Goal: Information Seeking & Learning: Compare options

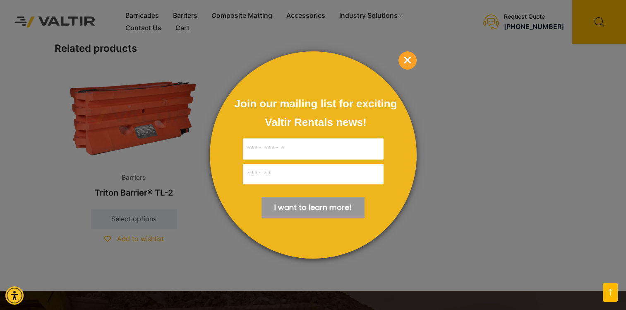
scroll to position [786, 0]
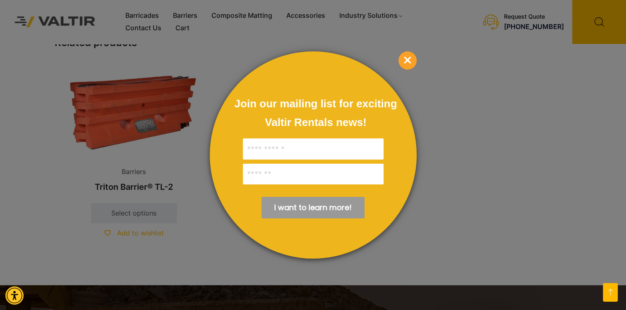
click at [409, 53] on span "×" at bounding box center [408, 60] width 18 height 18
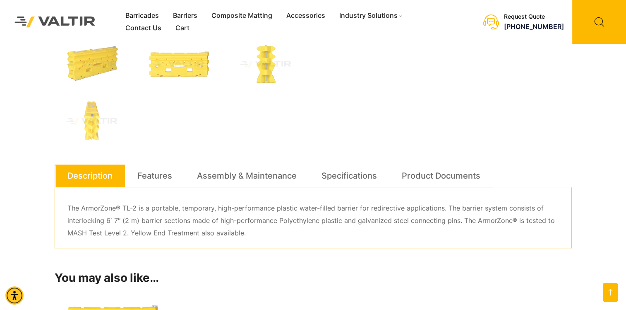
scroll to position [331, 0]
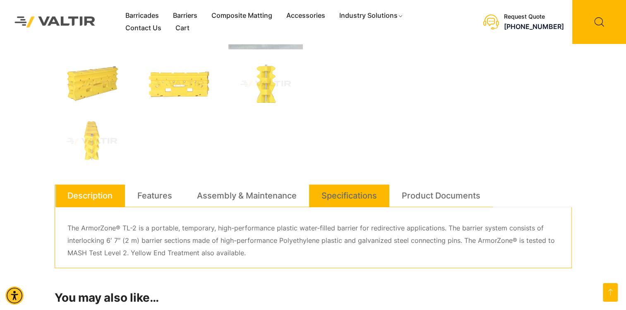
click at [343, 196] on link "Specifications" at bounding box center [349, 195] width 55 height 22
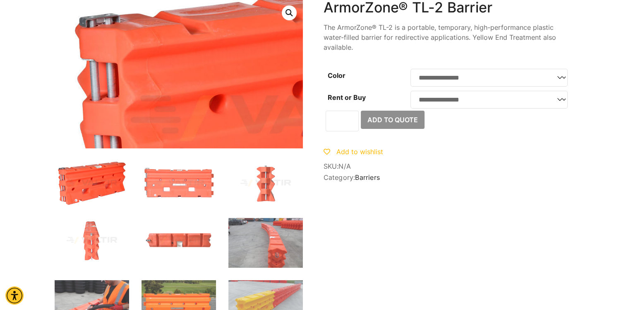
scroll to position [0, 0]
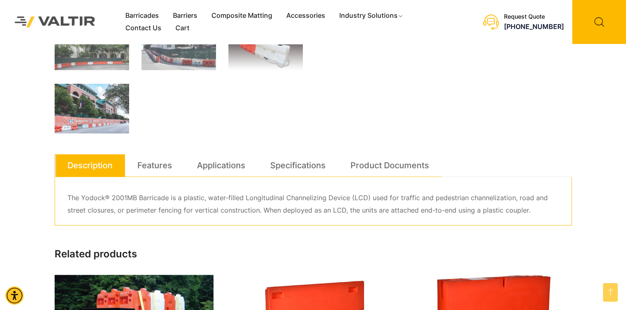
scroll to position [372, 0]
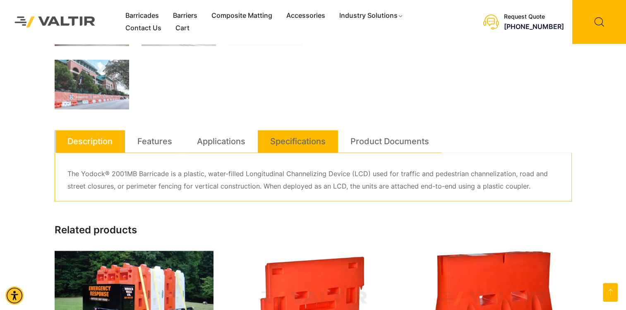
click at [274, 144] on link "Specifications" at bounding box center [297, 141] width 55 height 22
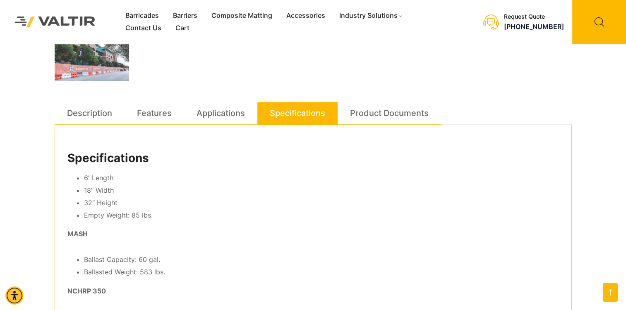
scroll to position [414, 0]
